Goal: Transaction & Acquisition: Purchase product/service

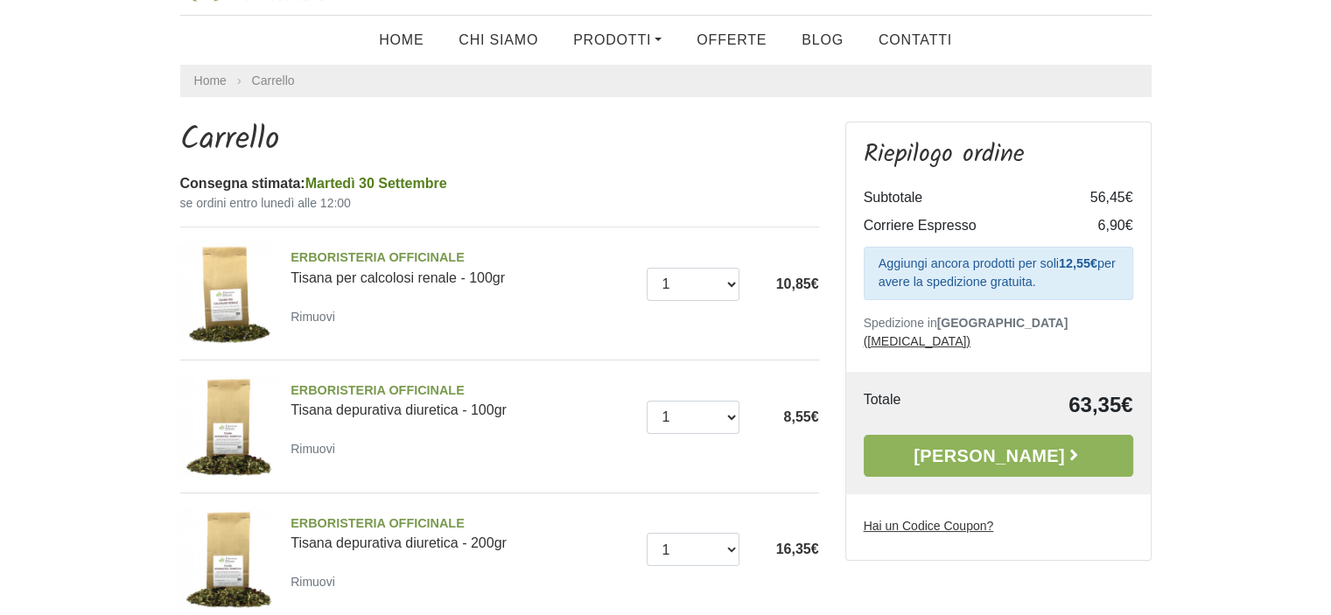
scroll to position [175, 0]
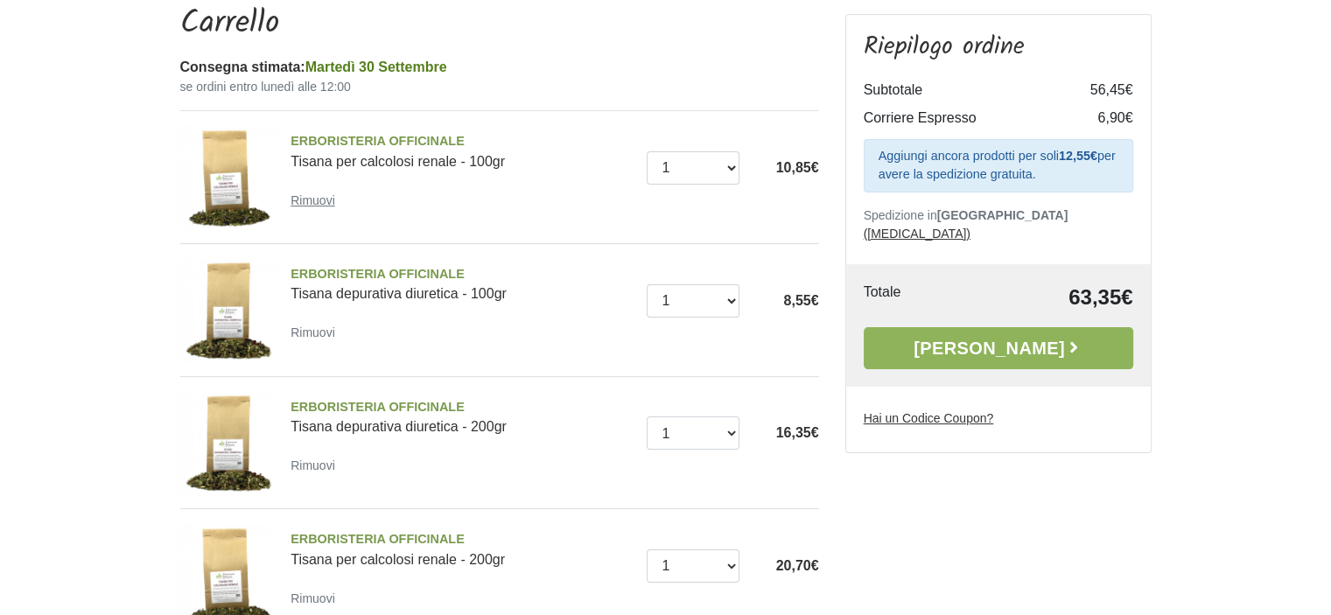
click at [310, 204] on small "Rimuovi" at bounding box center [313, 200] width 45 height 14
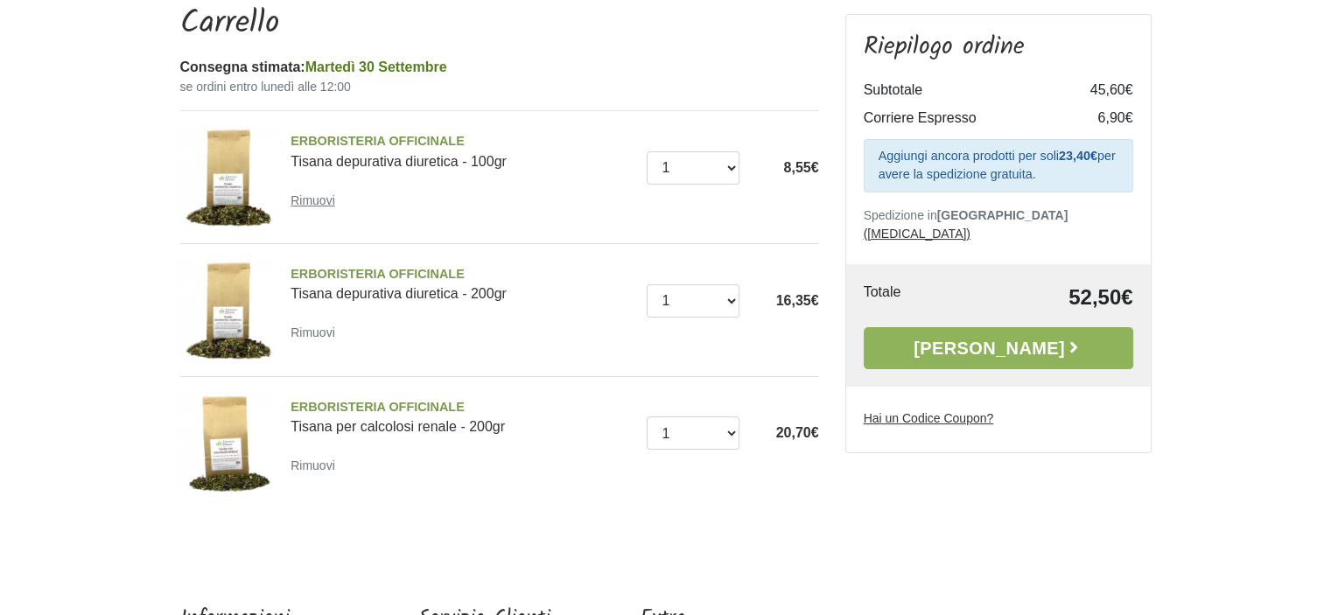
click at [321, 202] on small "Rimuovi" at bounding box center [313, 200] width 45 height 14
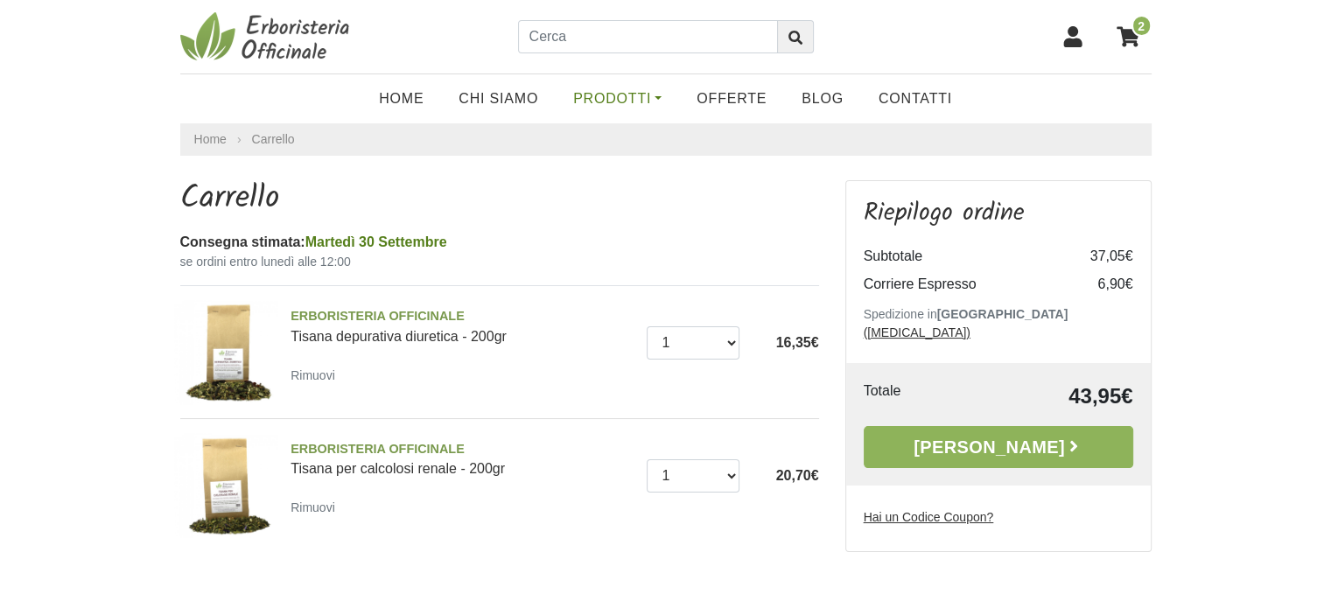
click at [665, 92] on link "Prodotti" at bounding box center [617, 98] width 123 height 35
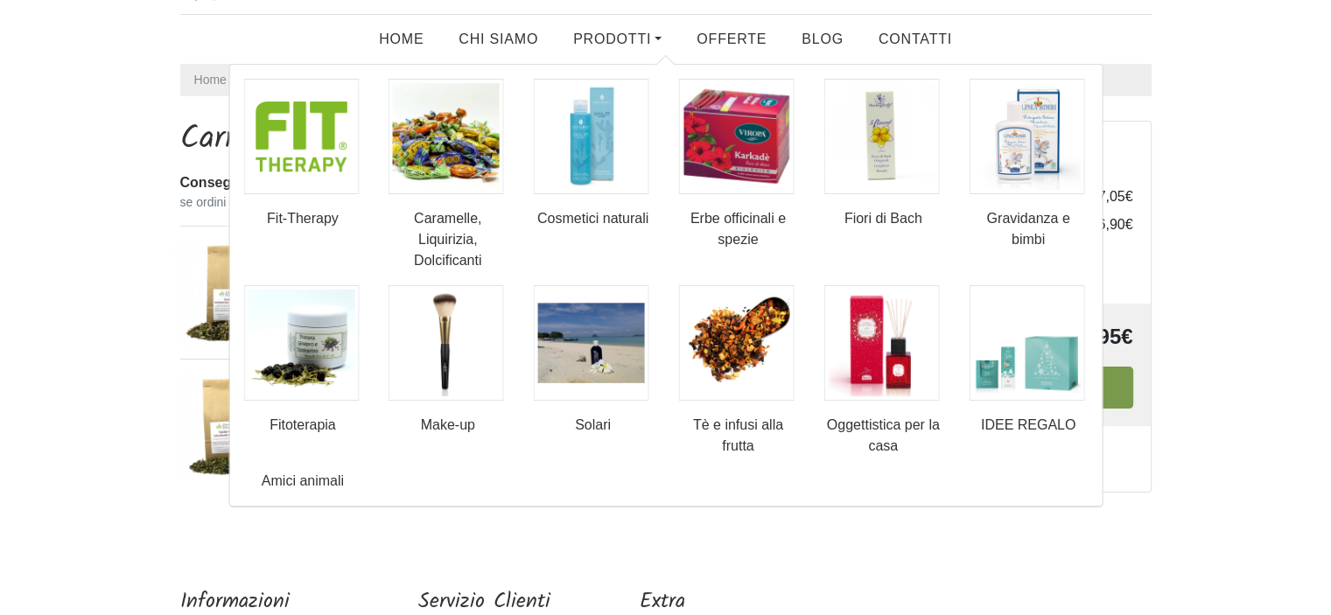
scroll to position [88, 0]
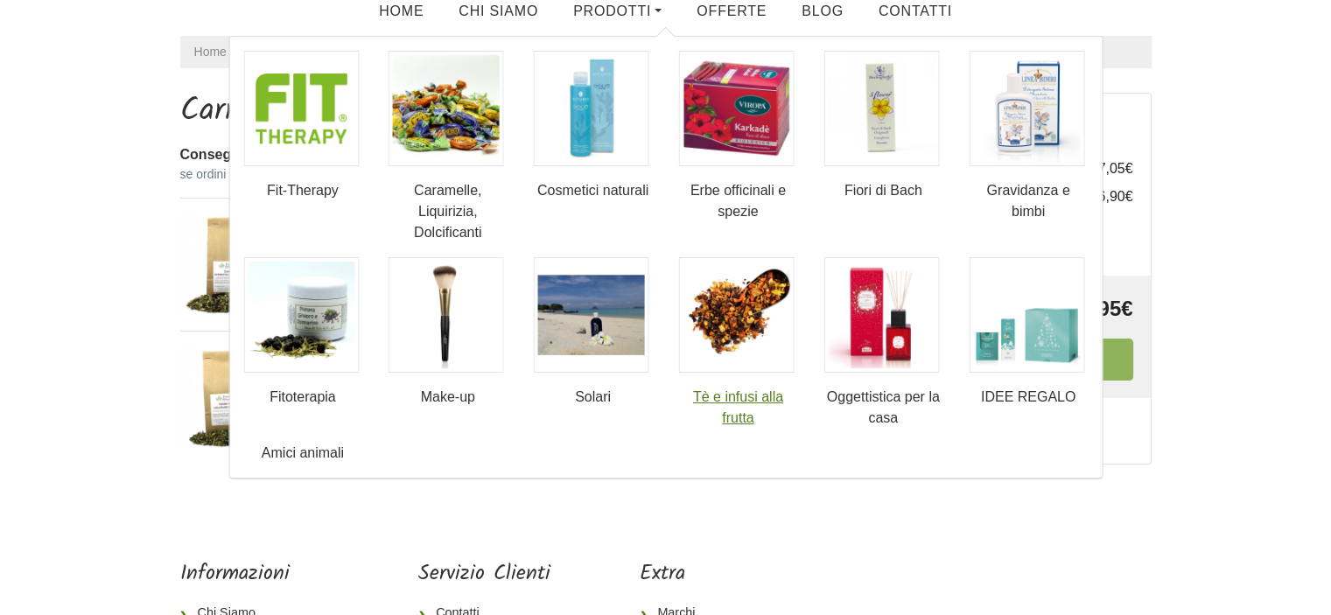
click at [701, 337] on img at bounding box center [736, 315] width 116 height 116
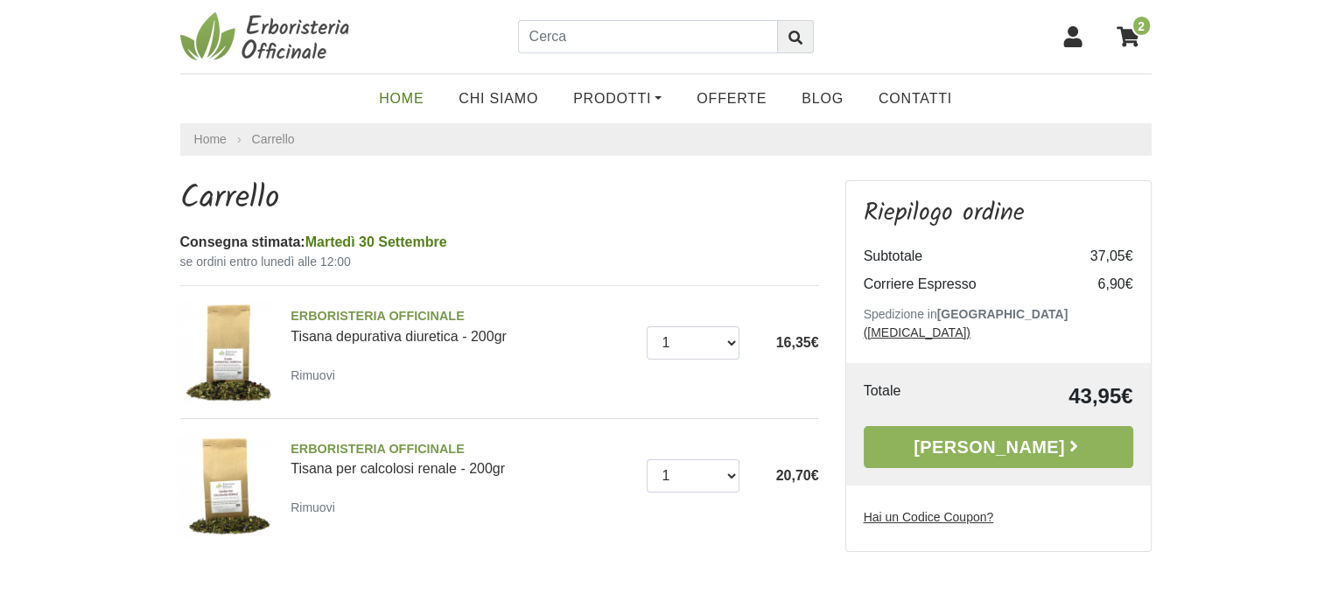
click at [421, 99] on link "Home" at bounding box center [402, 98] width 80 height 35
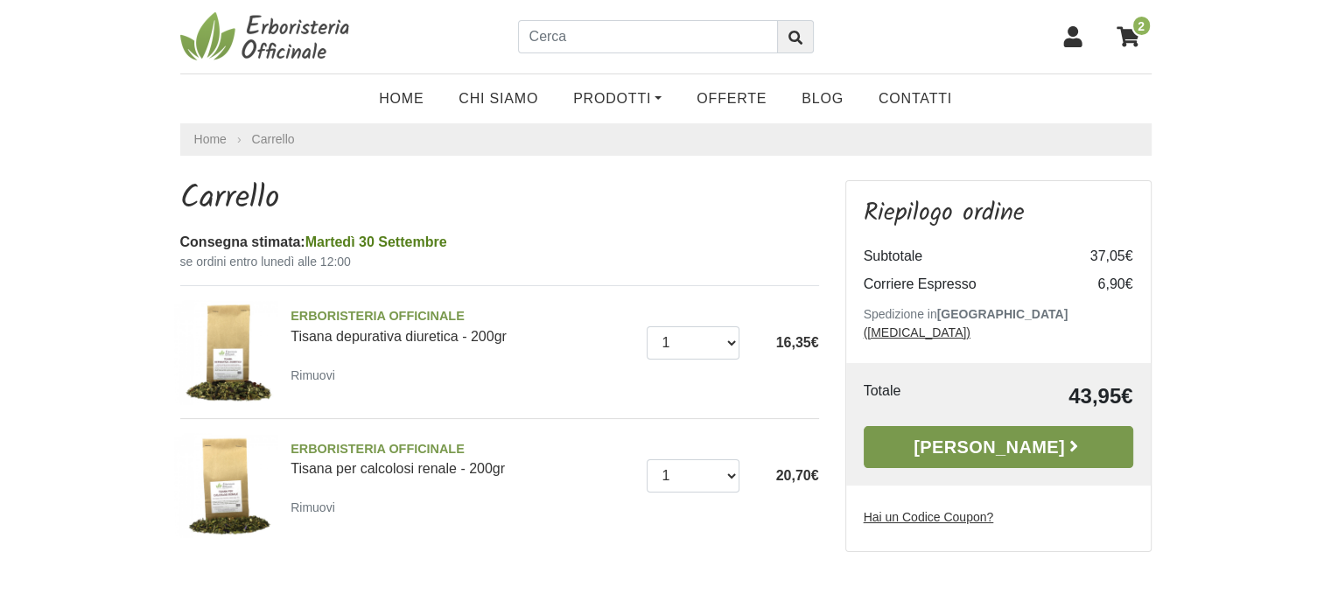
click at [956, 432] on link "[PERSON_NAME]" at bounding box center [999, 447] width 270 height 42
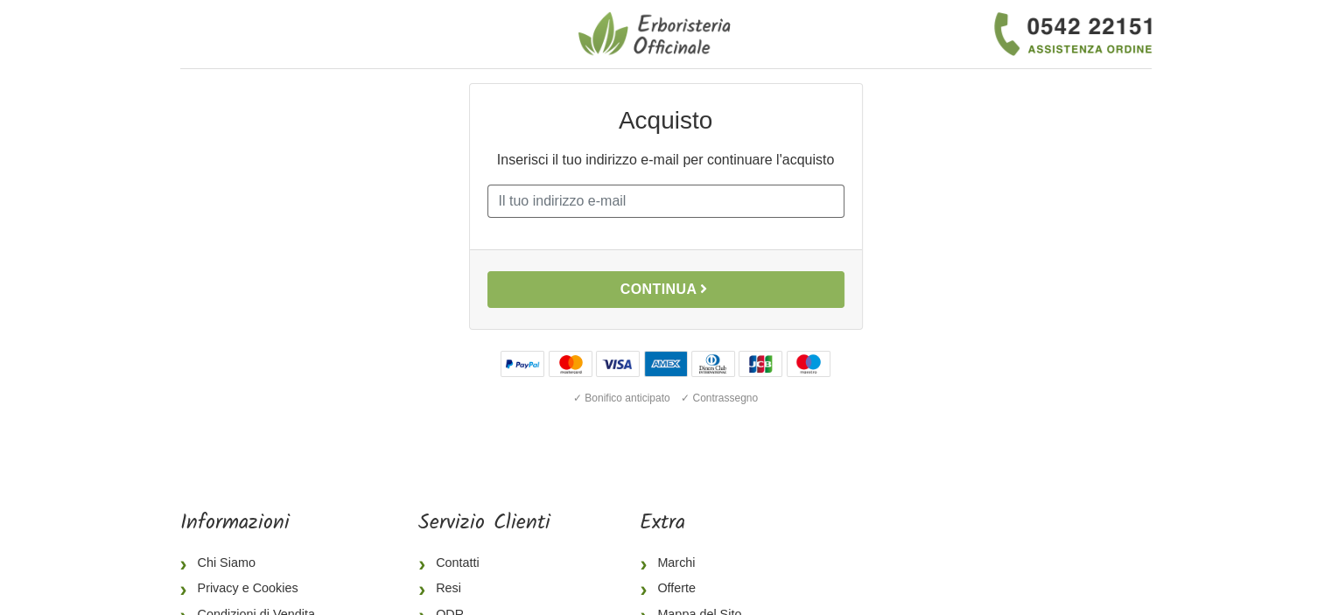
click at [654, 209] on input "E-mail" at bounding box center [666, 201] width 357 height 33
type input "[EMAIL_ADDRESS][DOMAIN_NAME]"
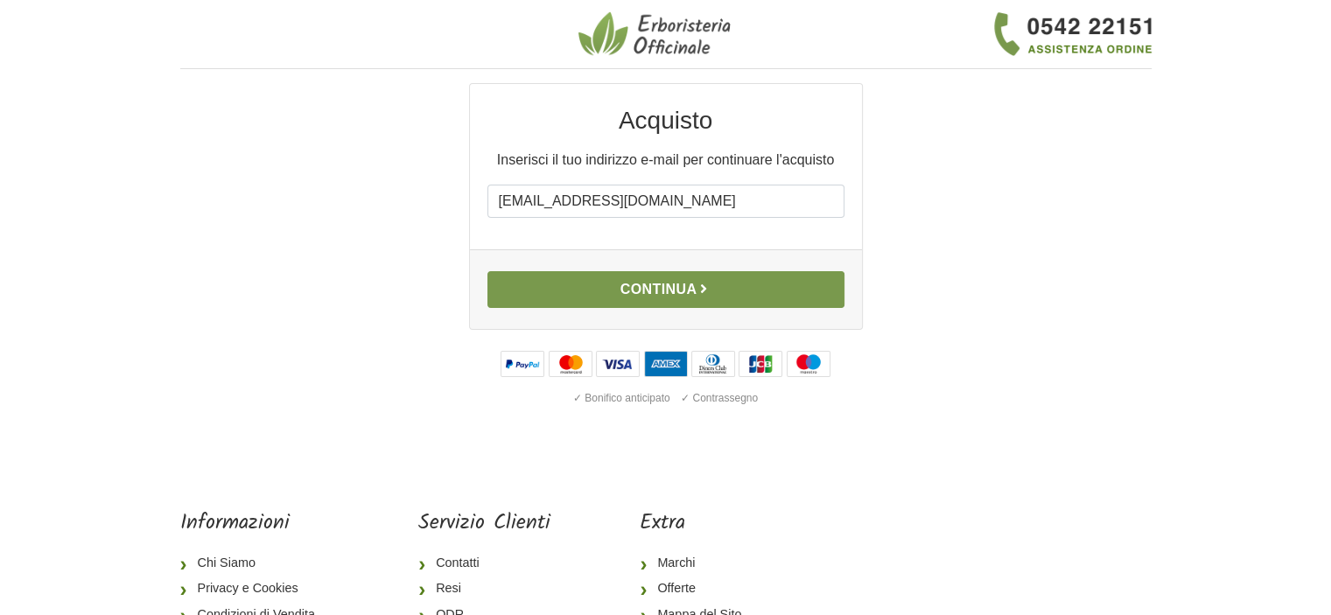
click at [721, 286] on button "Continua" at bounding box center [666, 289] width 357 height 37
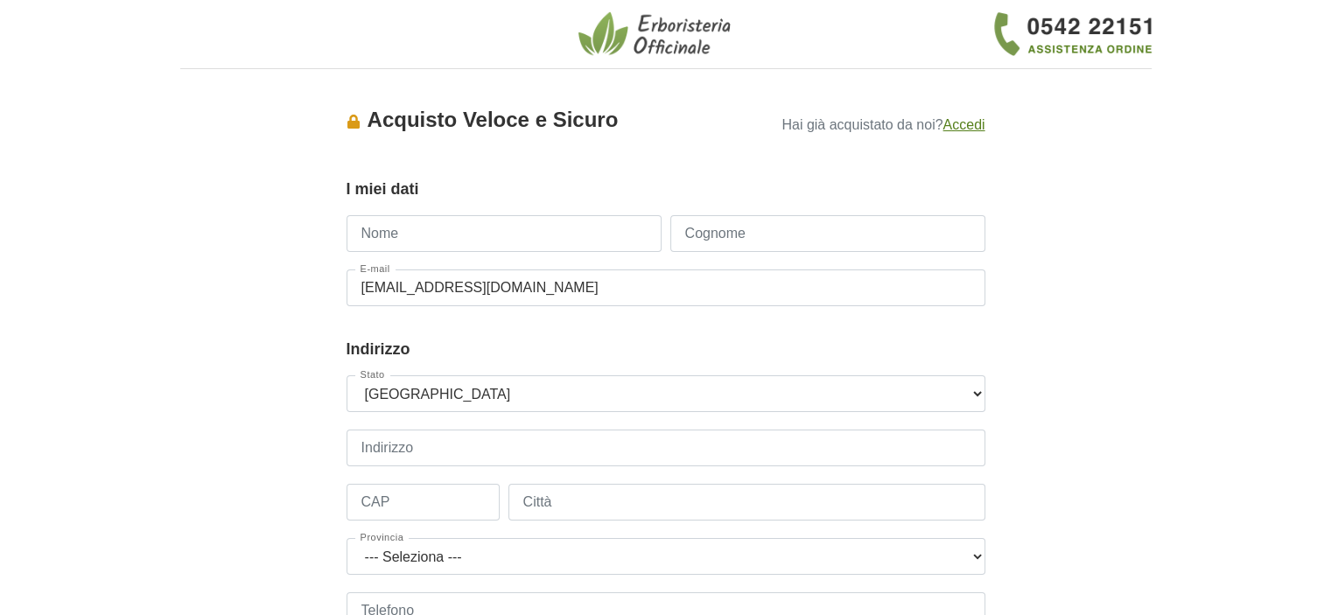
click at [459, 223] on input "Nome" at bounding box center [504, 233] width 315 height 37
type input "[PERSON_NAME]"
click at [728, 235] on input "Cognome" at bounding box center [828, 233] width 315 height 37
type input "BONOMOLO"
click at [1085, 431] on div "Accesso × Accedi per completare il tuo acquisto più velocemente. E-mail valeb19…" at bounding box center [666, 543] width 998 height 920
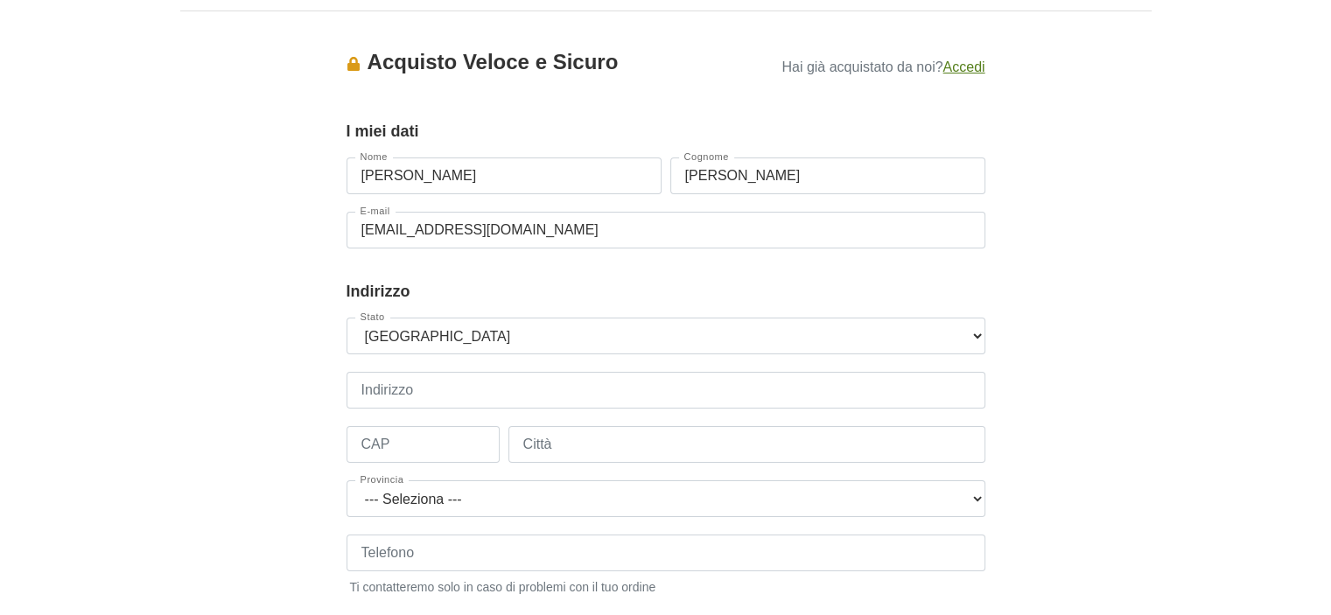
scroll to position [88, 0]
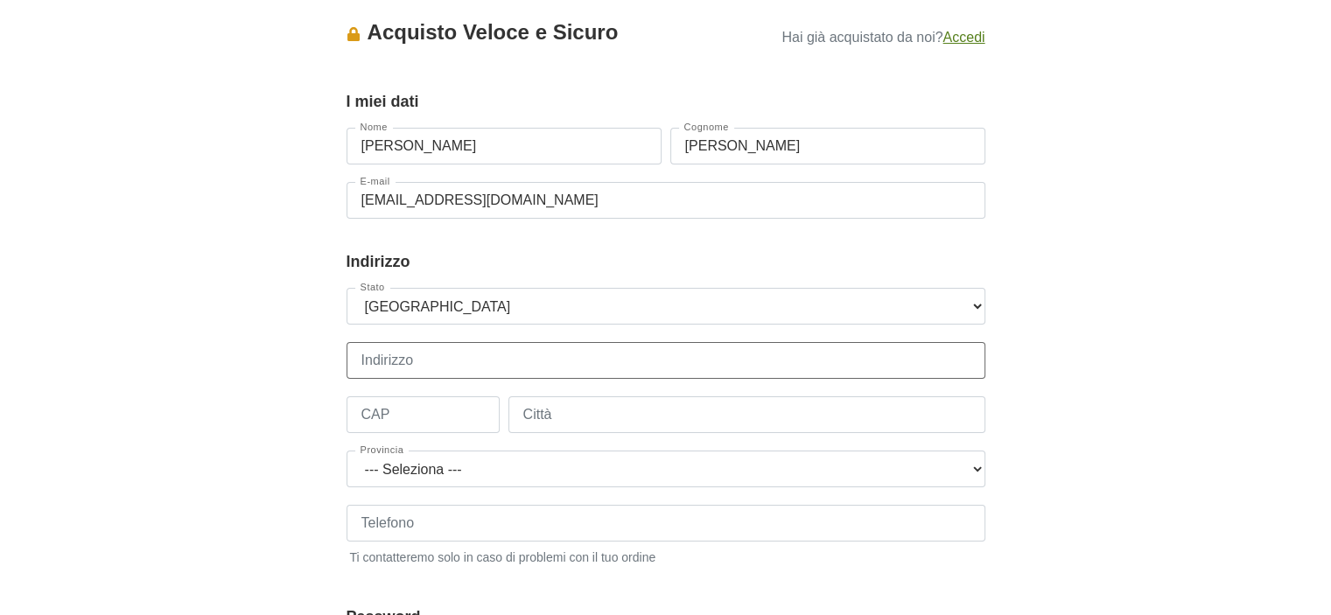
click at [603, 367] on input "Indirizzo" at bounding box center [666, 360] width 639 height 37
type input "VIA ALBERTO TALLONE, 80"
click at [1261, 308] on body "1 I Miei Dati 2 Indirizzo 3 Spedizione 4 Pagamento 5 Verifica ordine Accesso × …" at bounding box center [665, 561] width 1331 height 1298
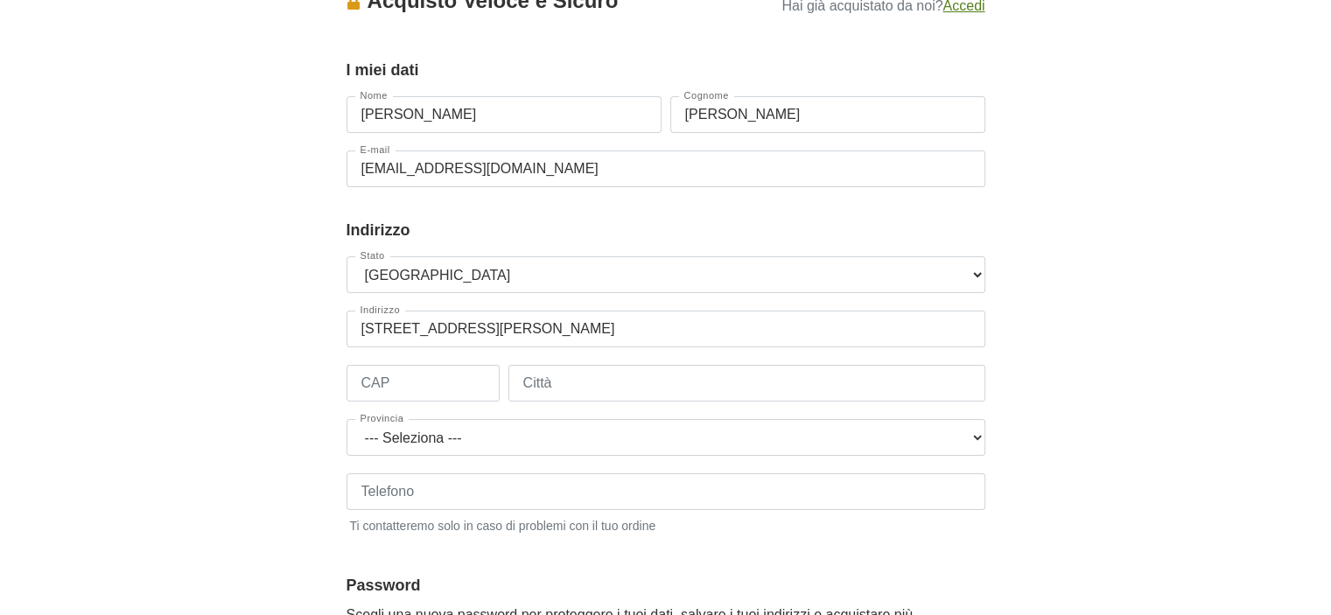
scroll to position [175, 0]
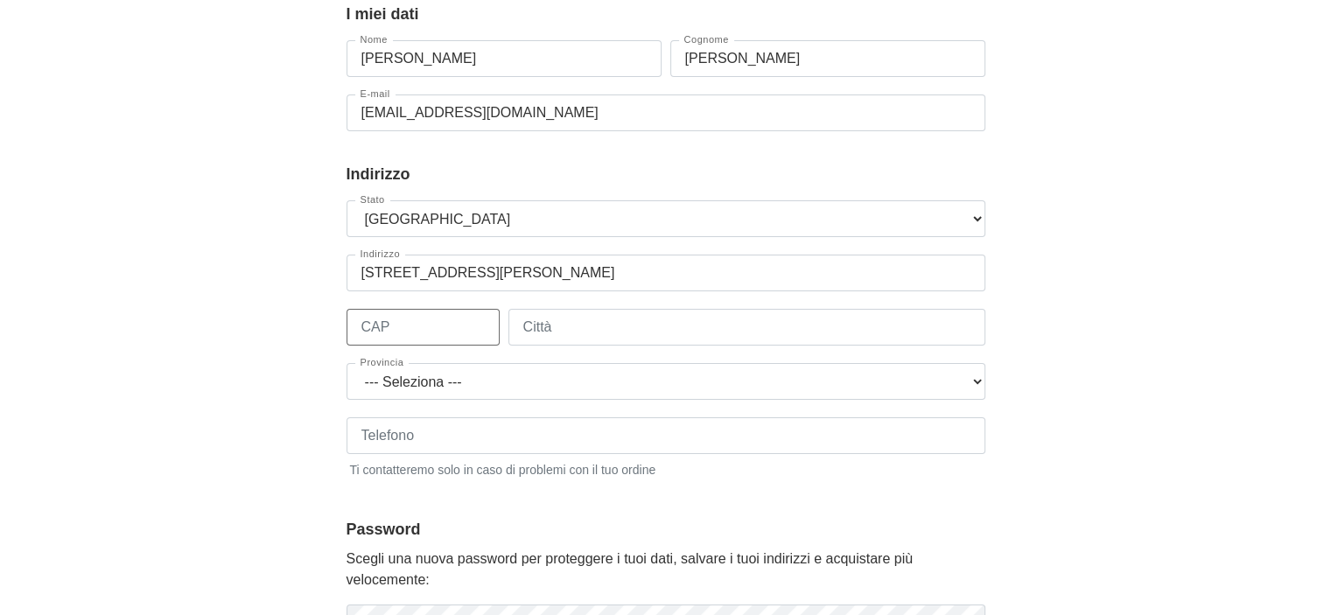
click at [418, 335] on input "CAP" at bounding box center [423, 327] width 153 height 37
type input "00123"
click at [578, 340] on input "Città" at bounding box center [747, 327] width 477 height 37
type input "ROMA"
click at [1168, 317] on body "1 I Miei Dati 2 Indirizzo 3 Spedizione 4 Pagamento 5 Verifica ordine Accesso × …" at bounding box center [665, 474] width 1331 height 1298
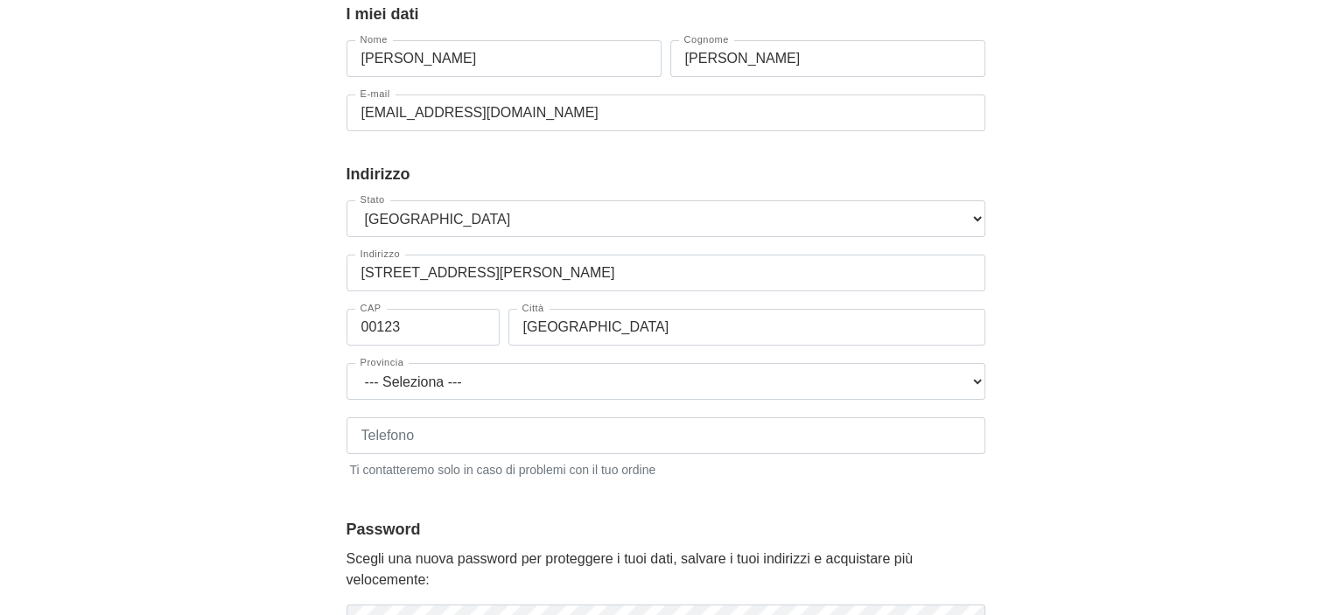
click at [1169, 317] on body "1 I Miei Dati 2 Indirizzo 3 Spedizione 4 Pagamento 5 Verifica ordine Accesso × …" at bounding box center [665, 474] width 1331 height 1298
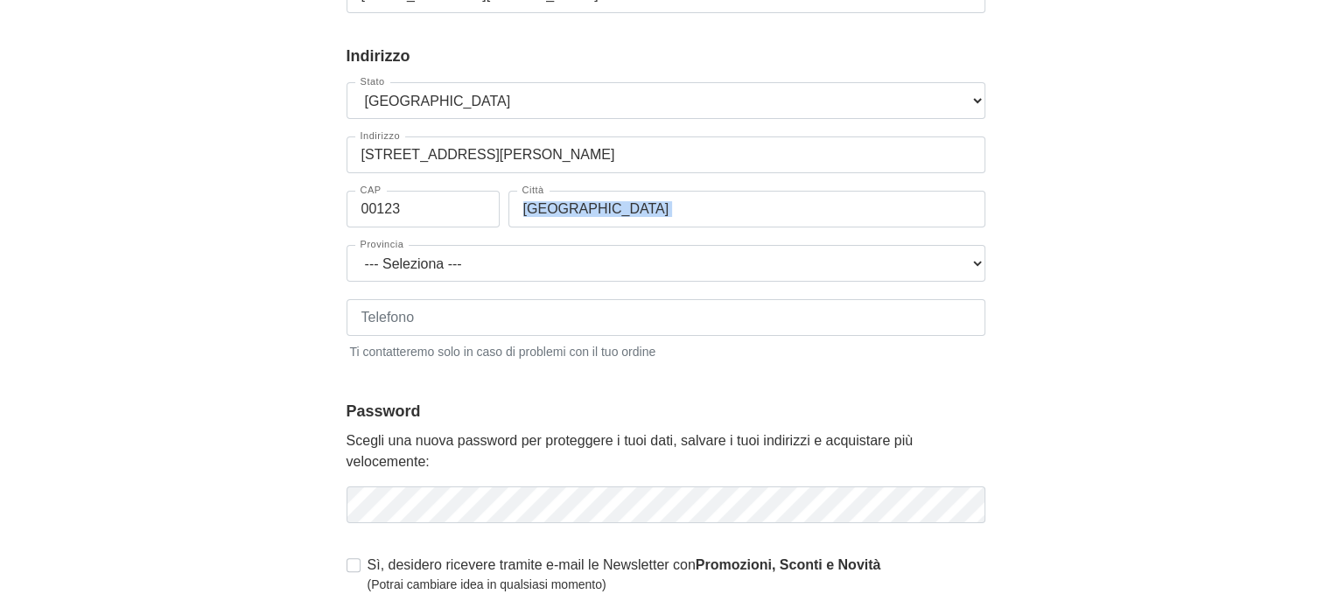
scroll to position [350, 0]
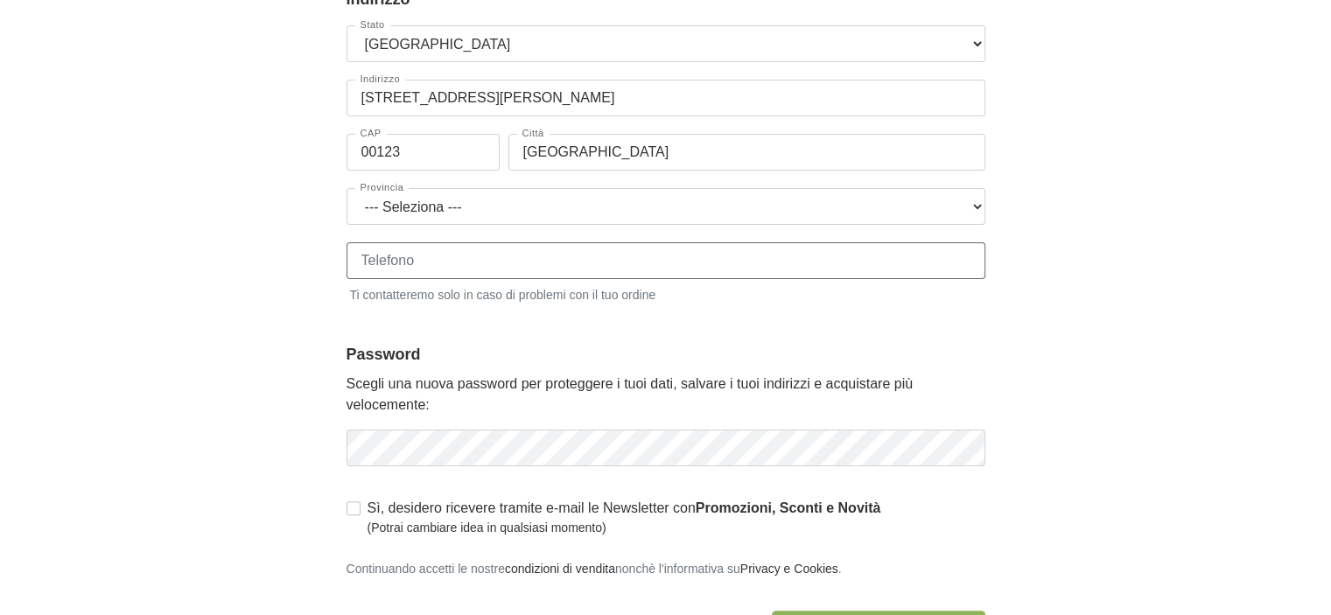
click at [556, 273] on input "Telefono" at bounding box center [666, 260] width 639 height 37
type input "3388573593"
click at [136, 332] on body "1 I Miei Dati 2 Indirizzo 3 Spedizione 4 Pagamento 5 Verifica ordine Accesso × …" at bounding box center [665, 299] width 1331 height 1298
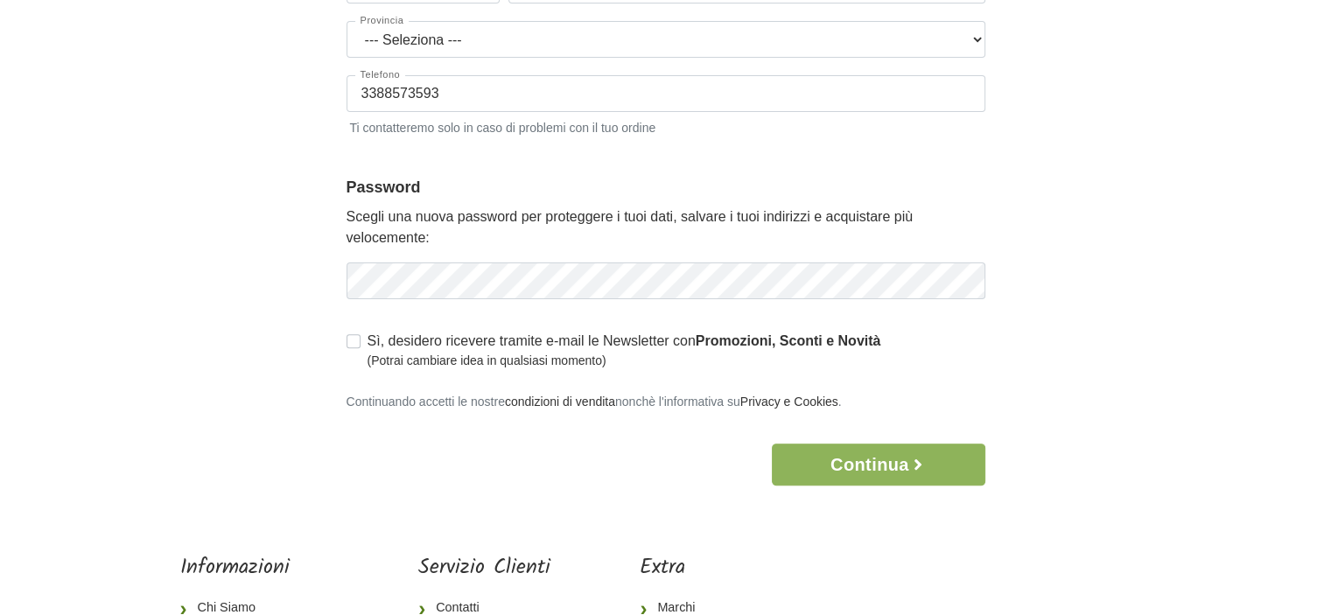
scroll to position [525, 0]
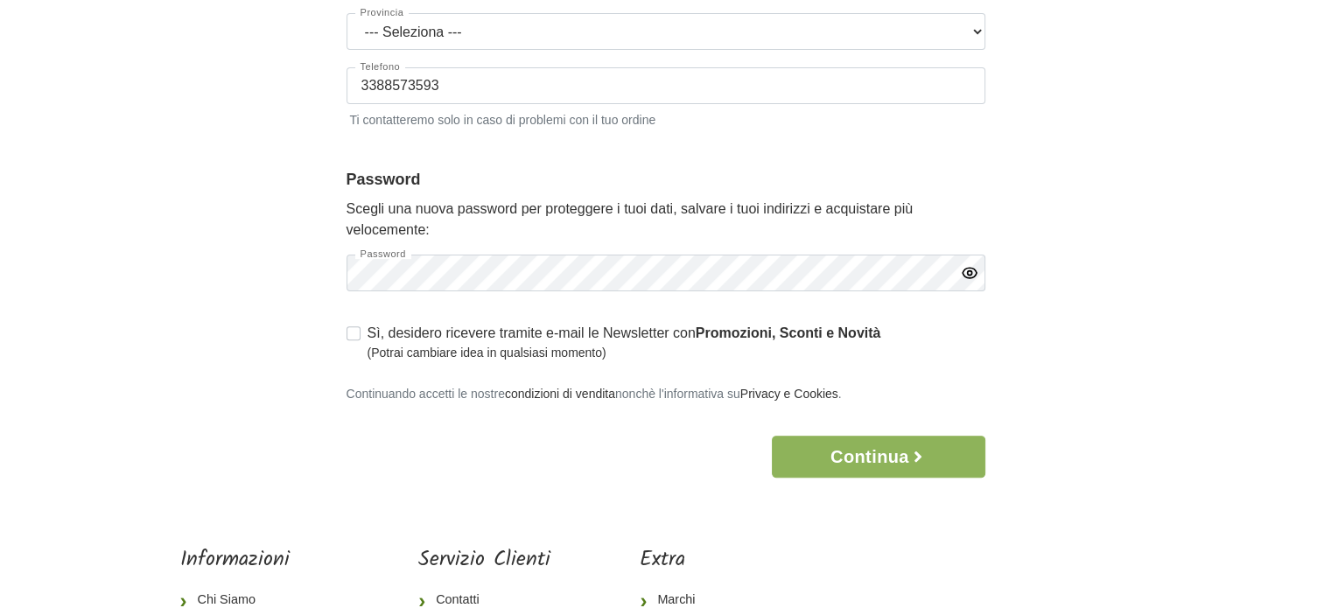
click at [1145, 293] on div "Accesso × Accedi per completare il tuo acquisto più velocemente. E-mail valeb19…" at bounding box center [666, 18] width 998 height 920
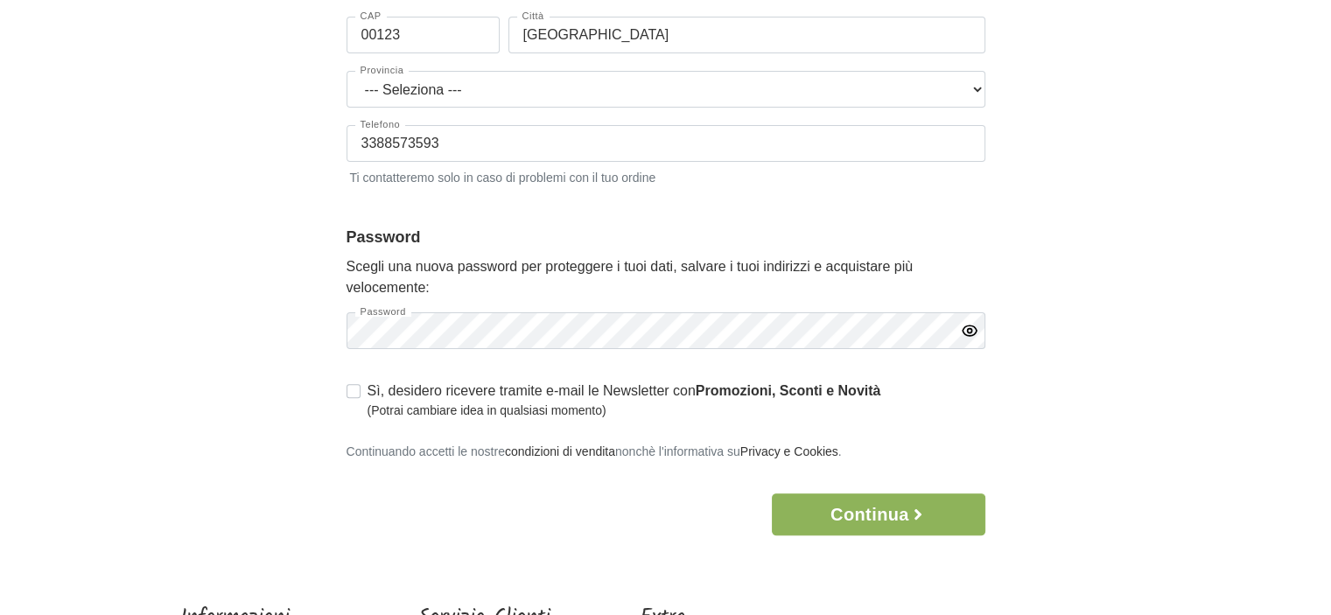
scroll to position [438, 0]
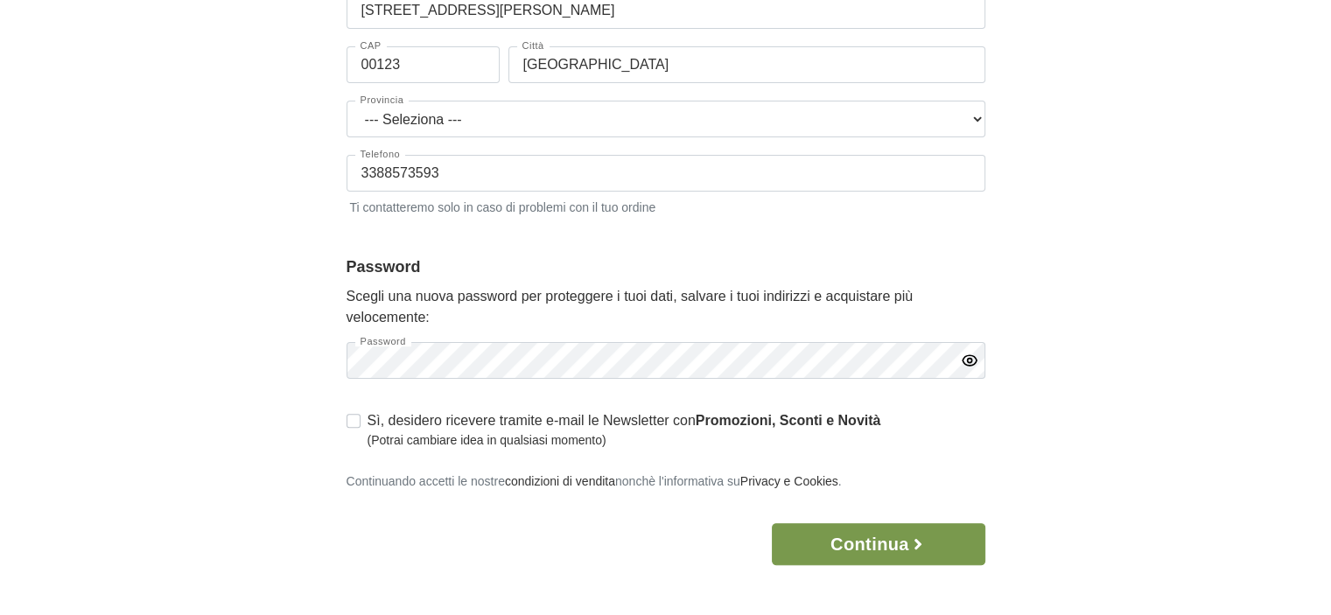
click at [889, 552] on button "Continua" at bounding box center [878, 544] width 213 height 42
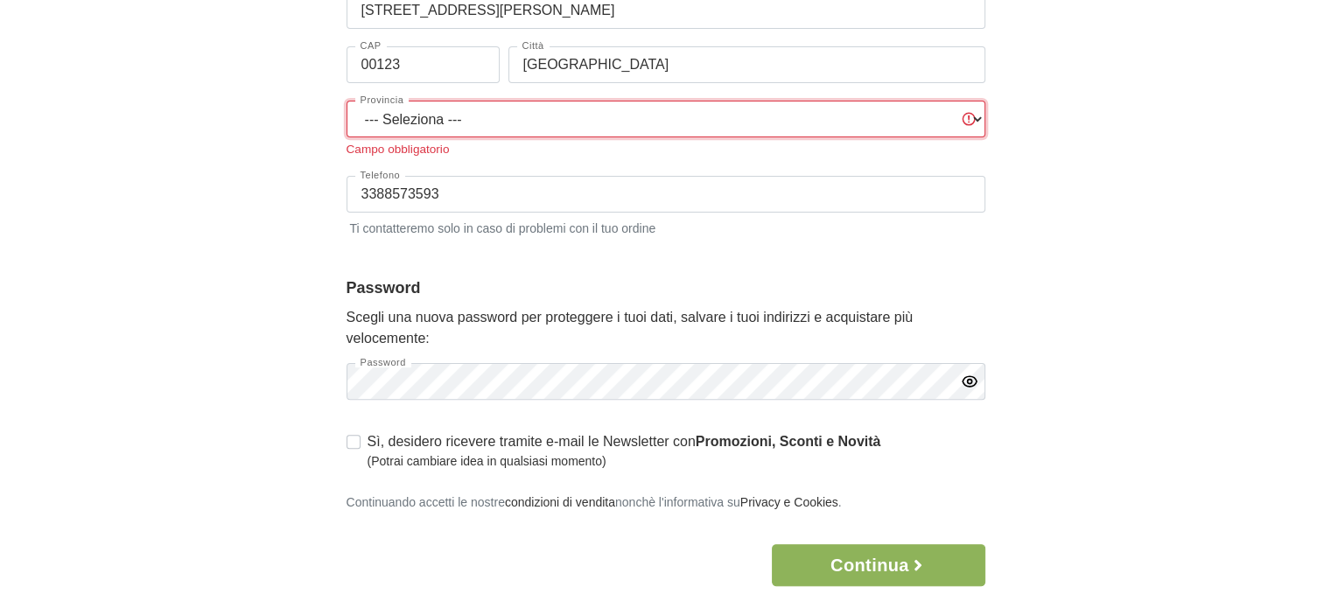
click at [487, 116] on select "--- Seleziona --- Agrigento Alessandria Ancona Aosta Arezzo Ascoli Piceno Asti …" at bounding box center [666, 119] width 639 height 37
select select "3924"
click at [347, 101] on select "--- Seleziona --- Agrigento Alessandria Ancona Aosta Arezzo Ascoli Piceno Asti …" at bounding box center [666, 119] width 639 height 37
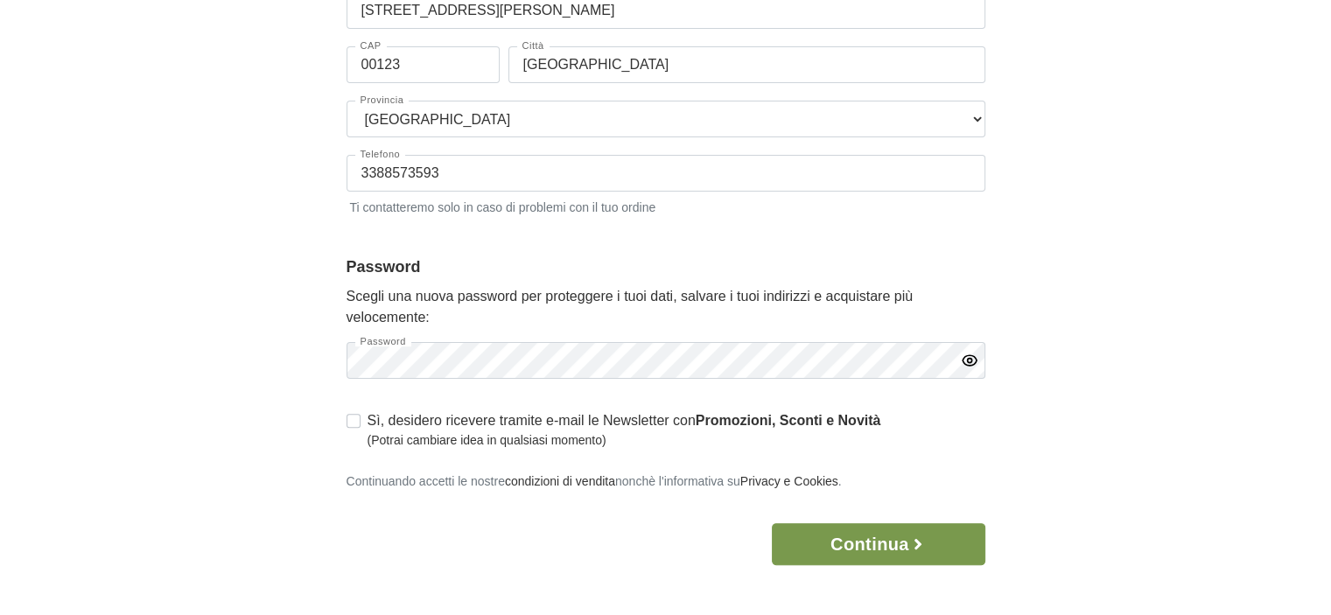
click at [895, 552] on button "Continua" at bounding box center [878, 544] width 213 height 42
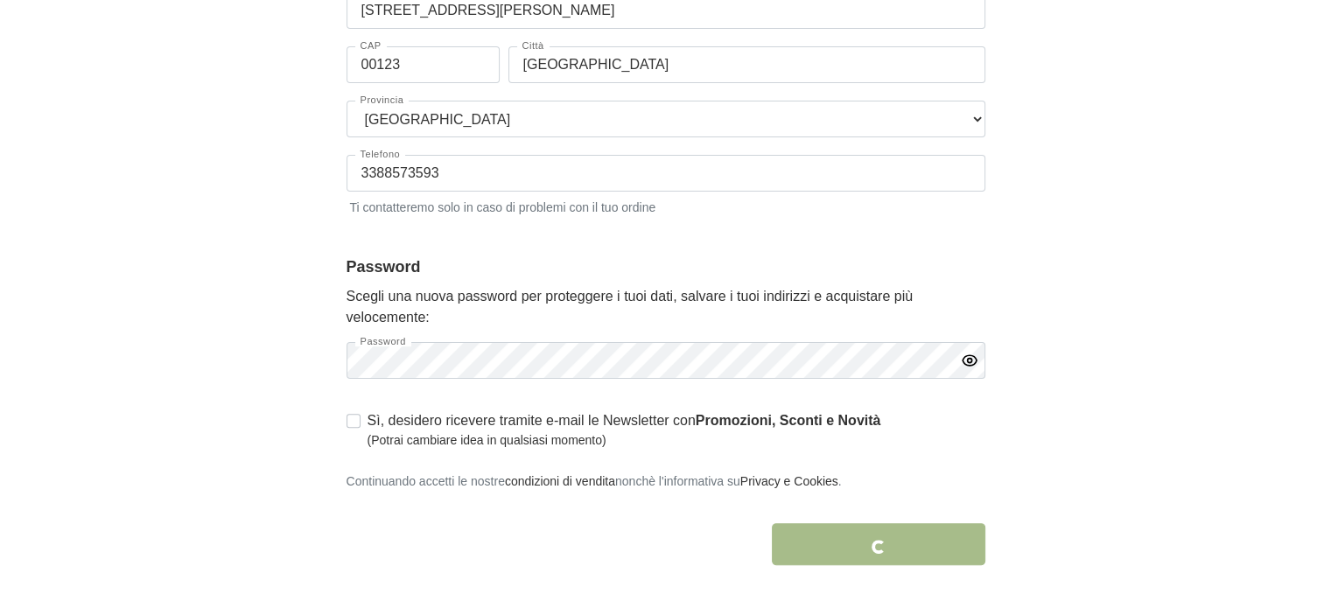
scroll to position [537, 0]
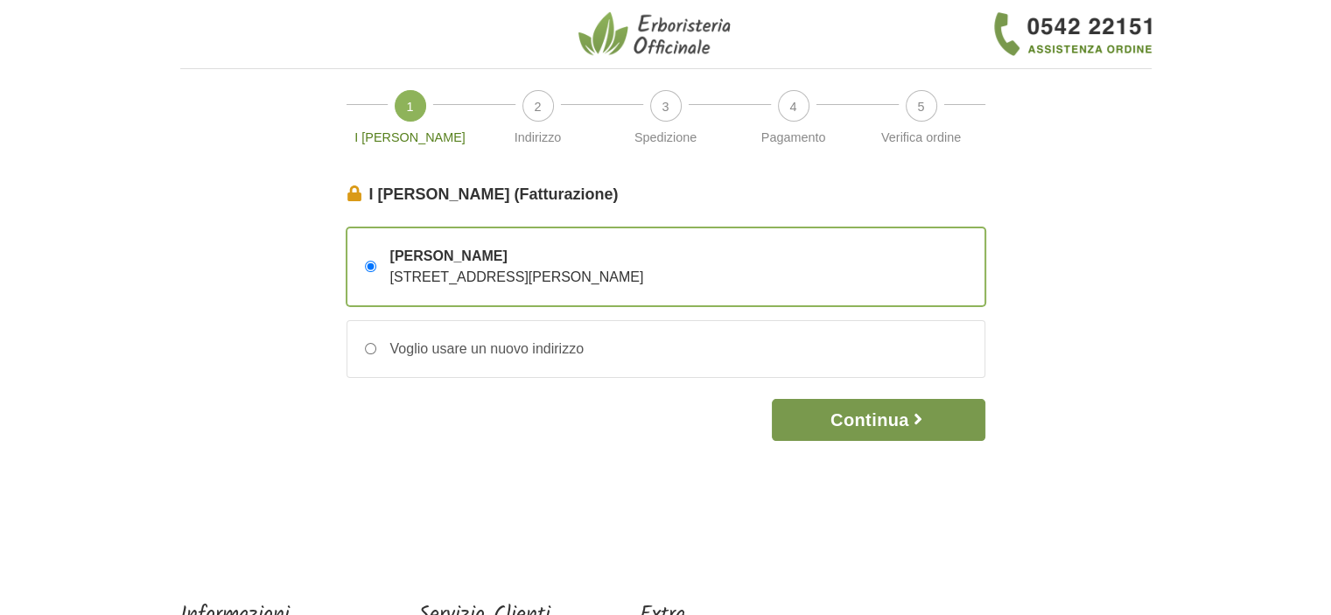
click at [870, 423] on button "Continua" at bounding box center [878, 420] width 213 height 42
click at [816, 415] on button "Continua" at bounding box center [878, 420] width 213 height 42
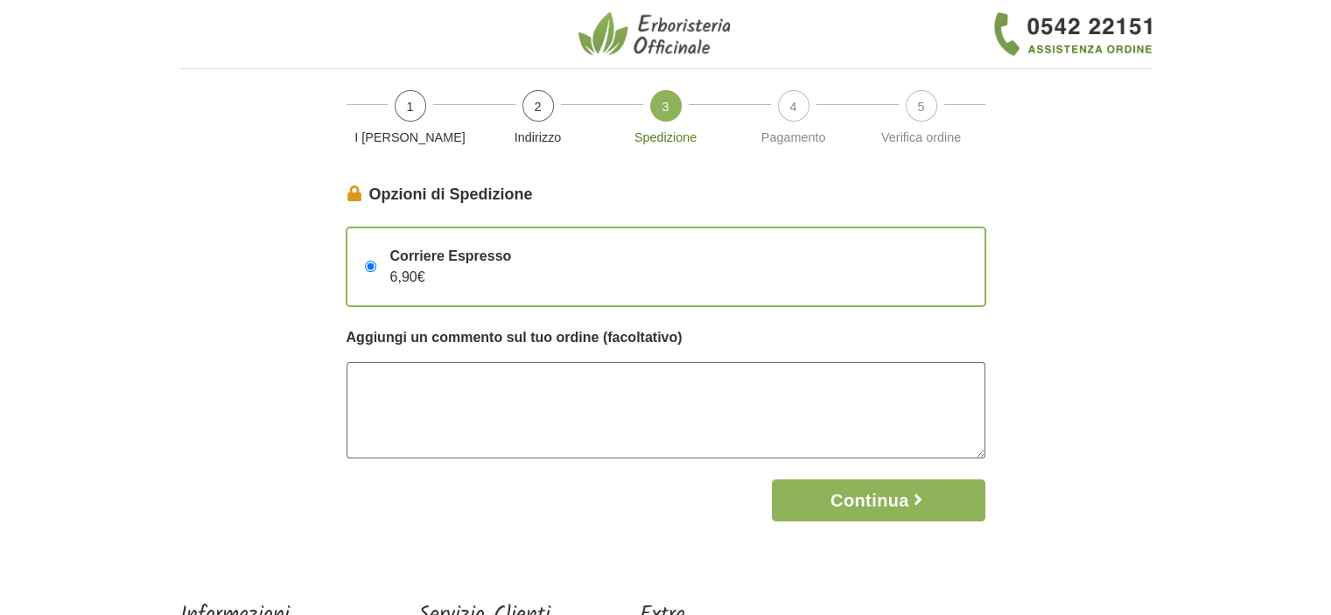
click at [527, 446] on textarea at bounding box center [666, 410] width 639 height 96
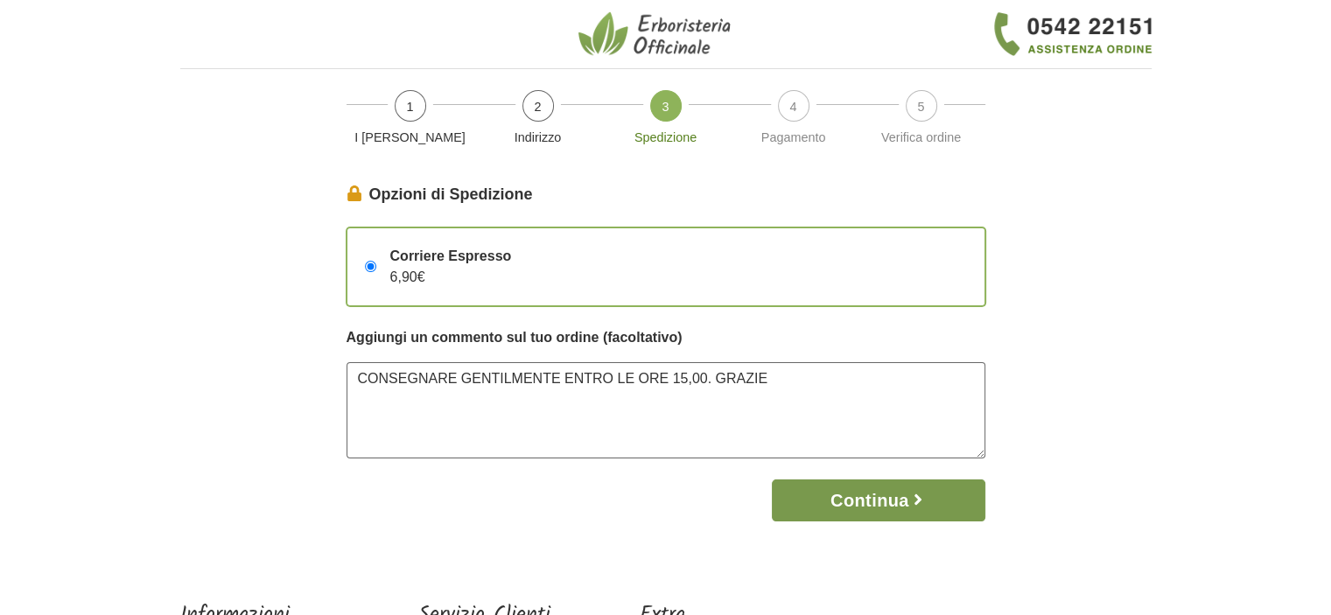
type textarea "CONSEGNARE GENTILMENTE ENTRO LE ORE 15,00. GRAZIE"
click at [816, 502] on button "Continua" at bounding box center [878, 501] width 213 height 42
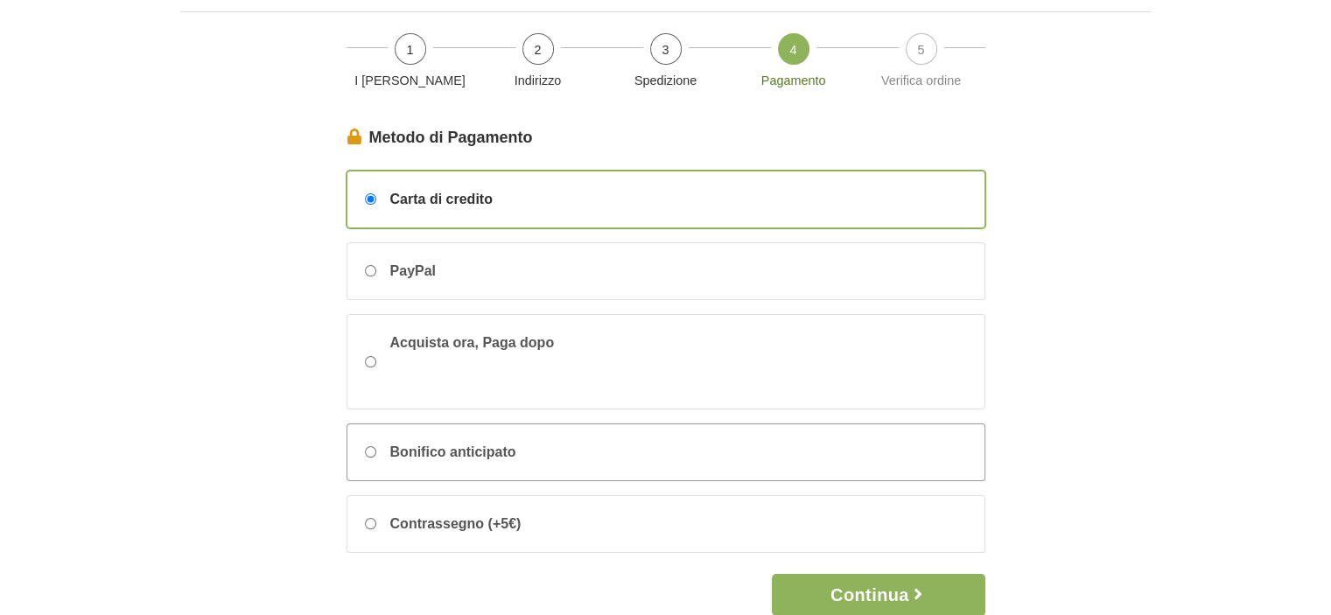
scroll to position [88, 0]
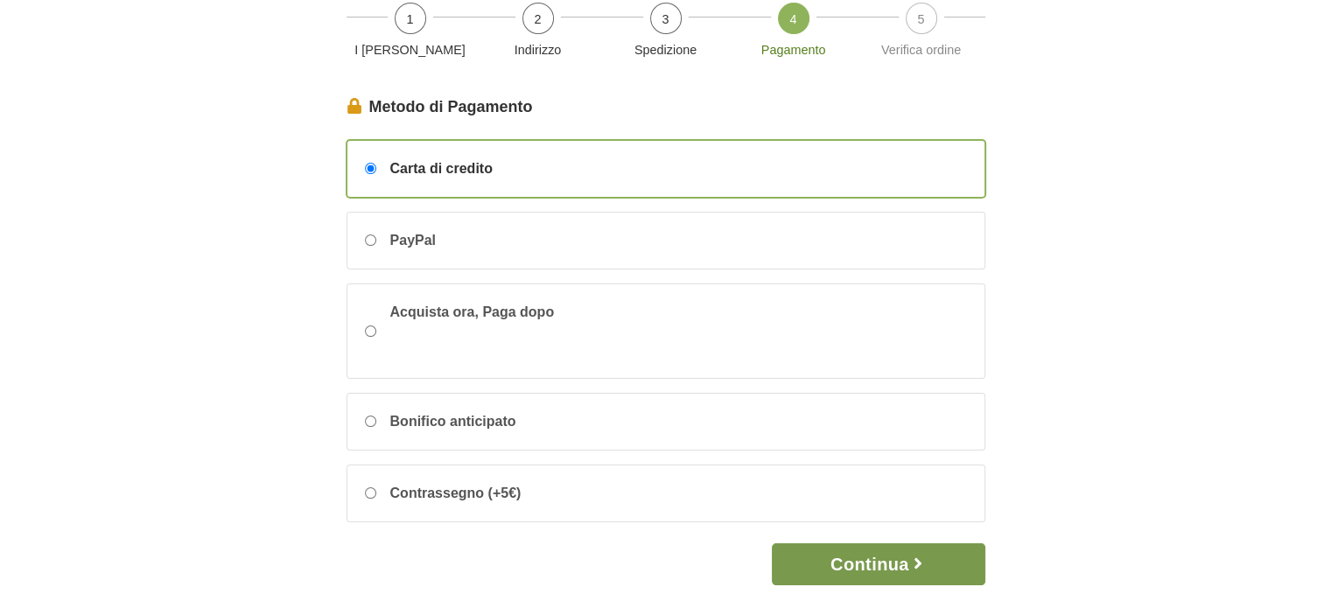
click at [882, 559] on button "Continua" at bounding box center [878, 565] width 213 height 42
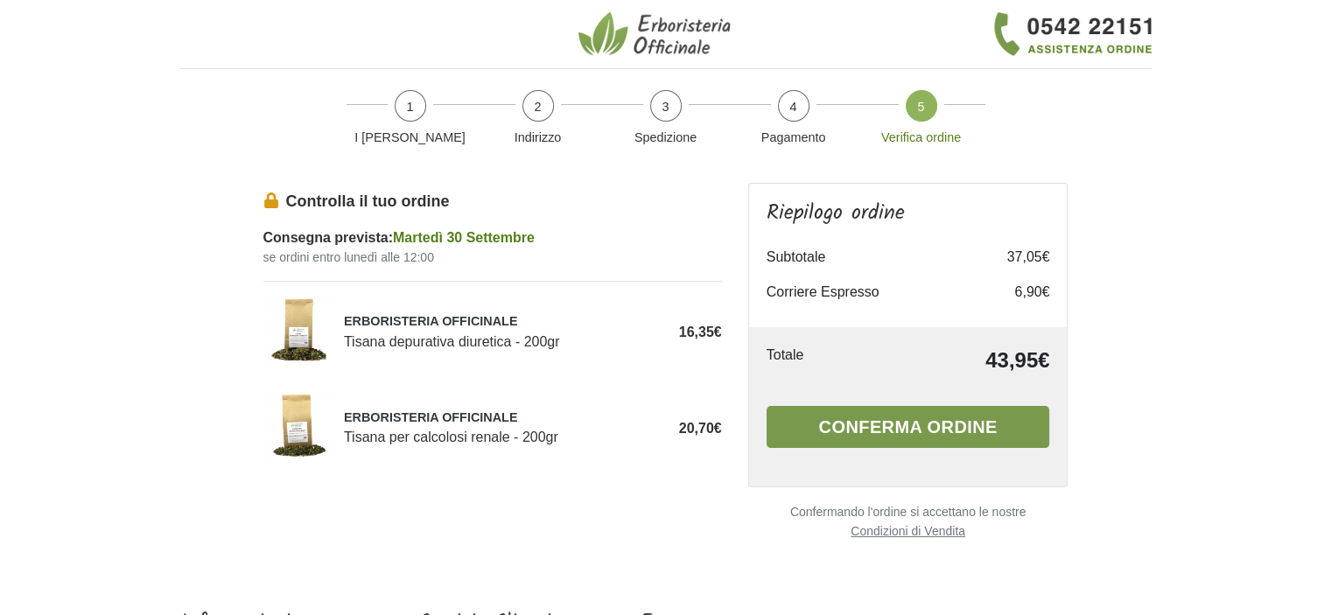
click at [917, 435] on button "Conferma ordine" at bounding box center [909, 427] width 284 height 42
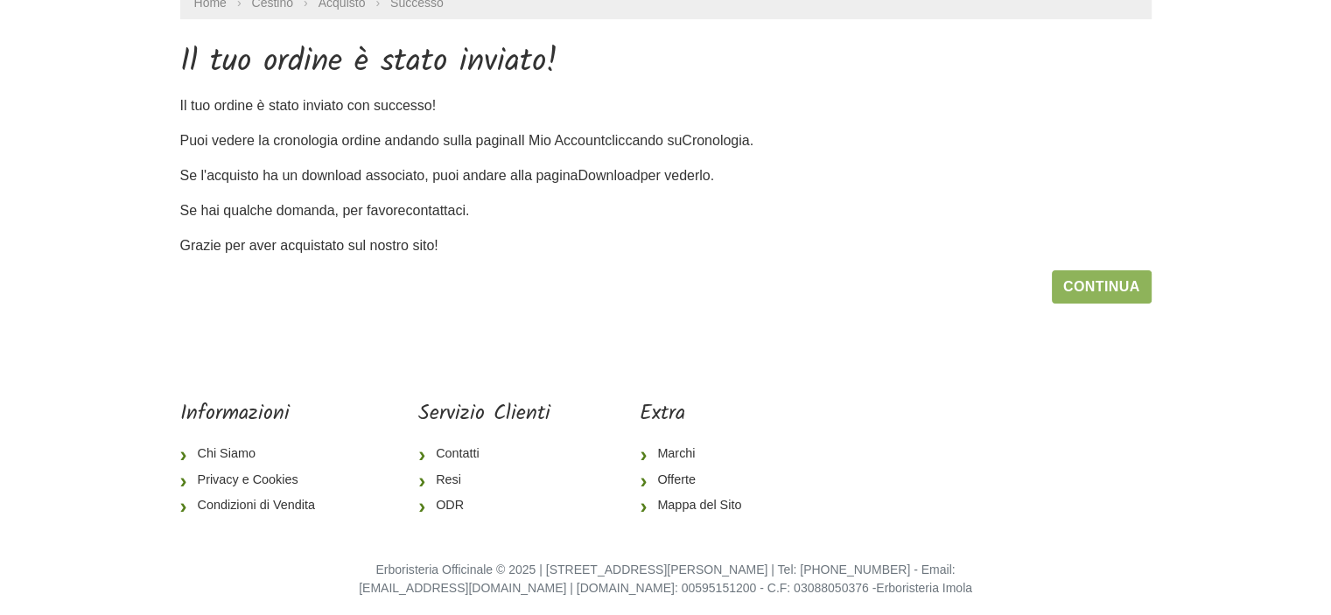
scroll to position [147, 0]
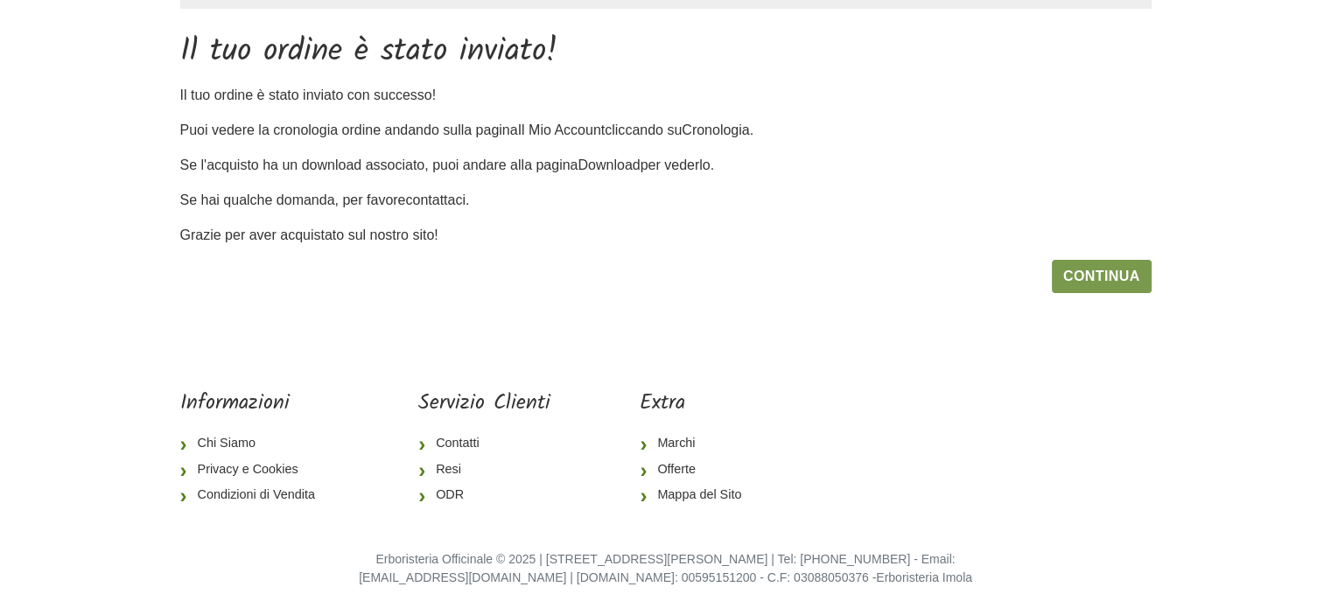
click at [1085, 277] on link "Continua" at bounding box center [1102, 276] width 100 height 33
